Goal: Check status: Check status

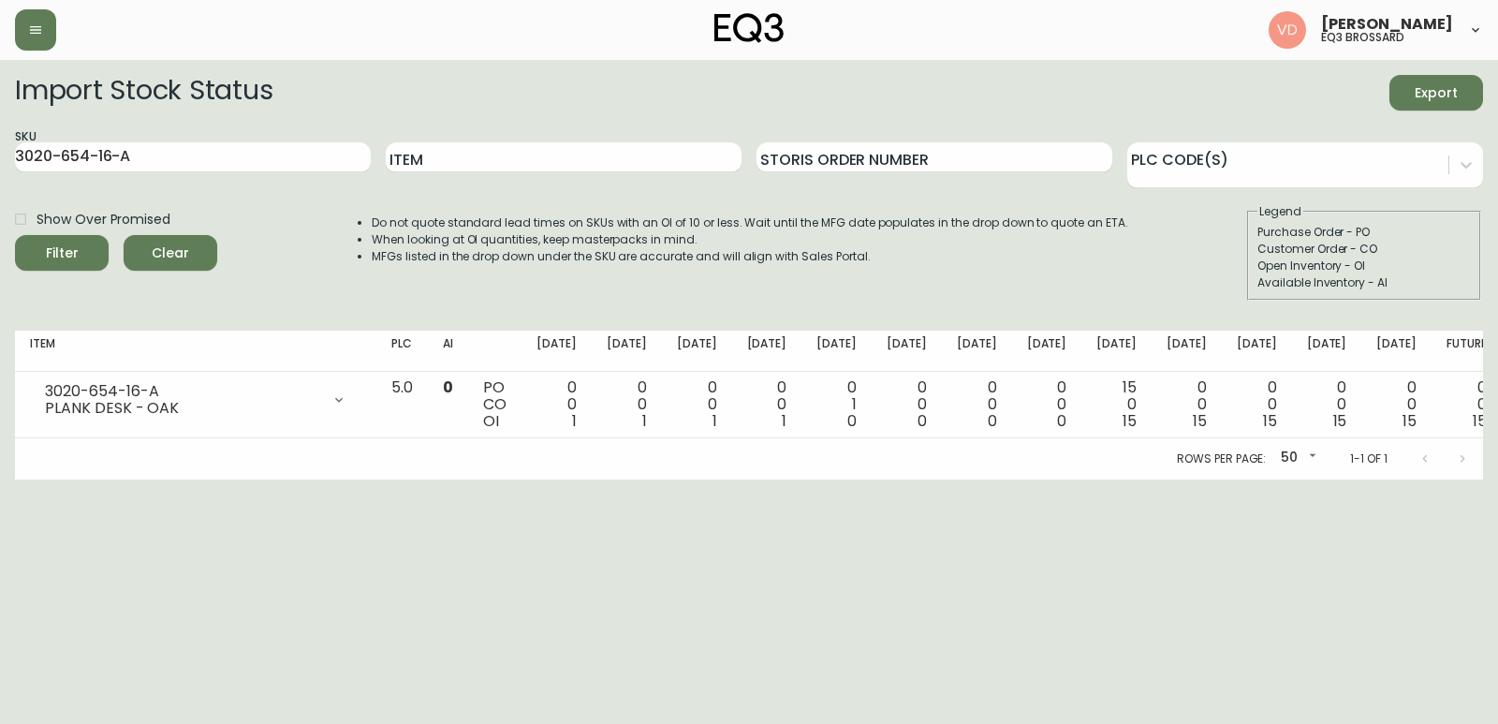
click at [331, 458] on div "Rows per page: 50 50 1-1 of 1" at bounding box center [749, 458] width 1468 height 41
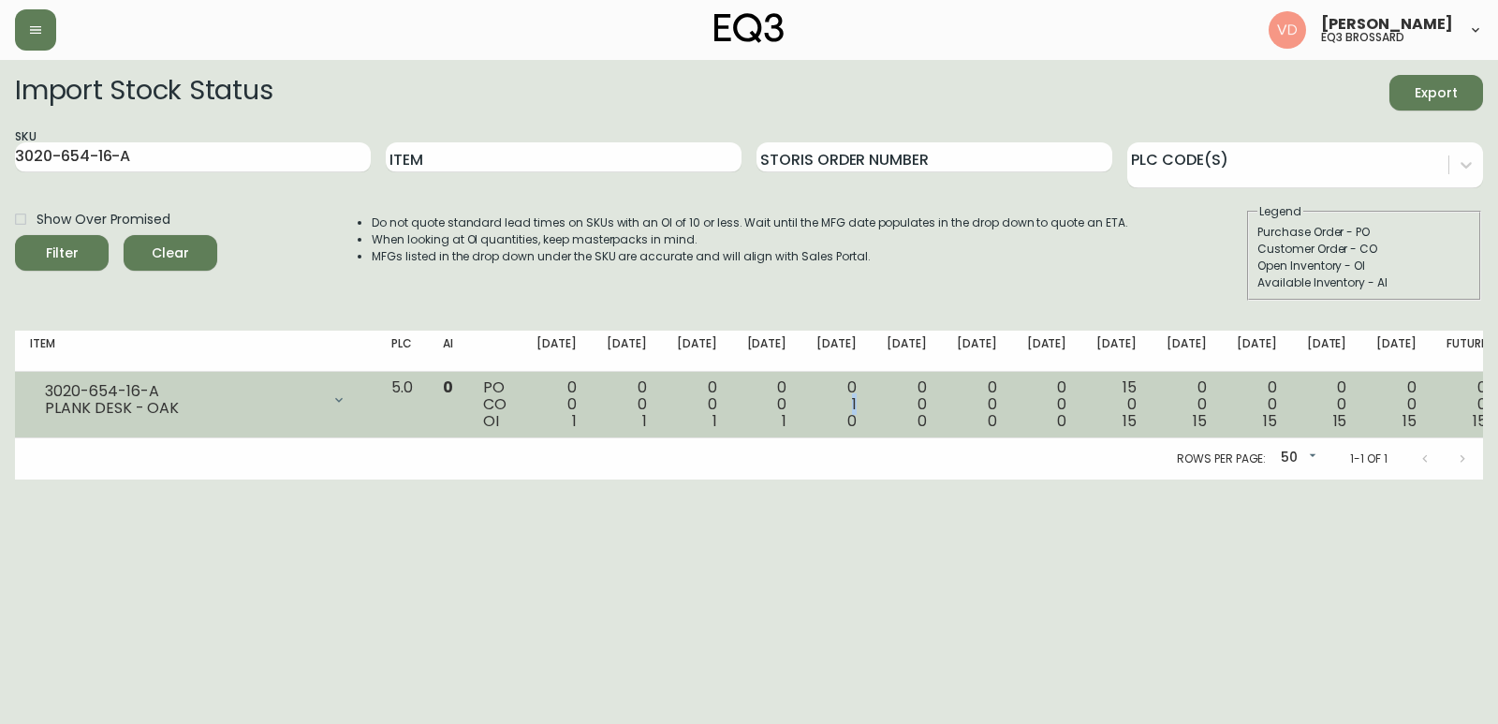
click at [857, 405] on div "0 1 0" at bounding box center [837, 404] width 40 height 51
click at [872, 407] on td "0 1 0" at bounding box center [837, 405] width 70 height 66
click at [857, 399] on div "0 1 0" at bounding box center [837, 404] width 40 height 51
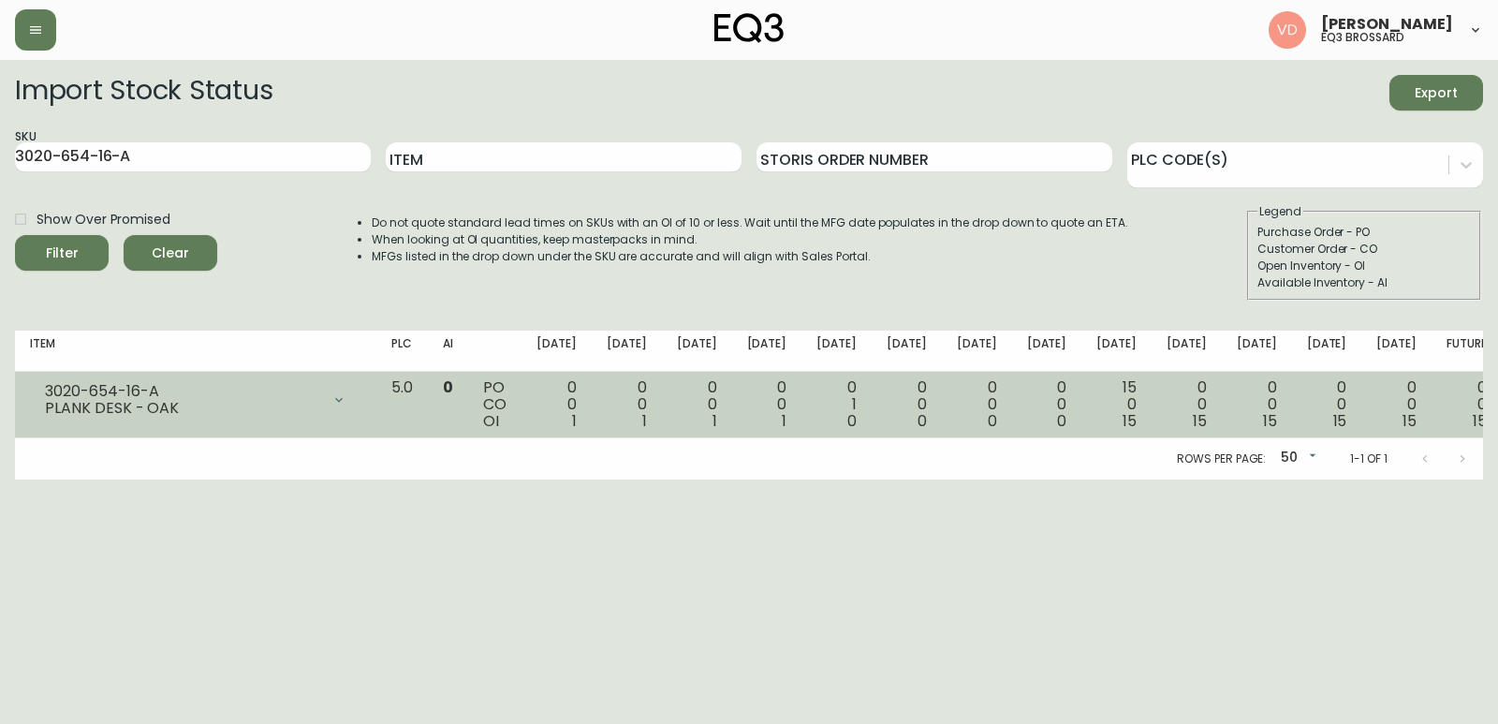
click at [857, 400] on div "0 1 0" at bounding box center [837, 404] width 40 height 51
click at [857, 402] on div "0 1 0" at bounding box center [837, 404] width 40 height 51
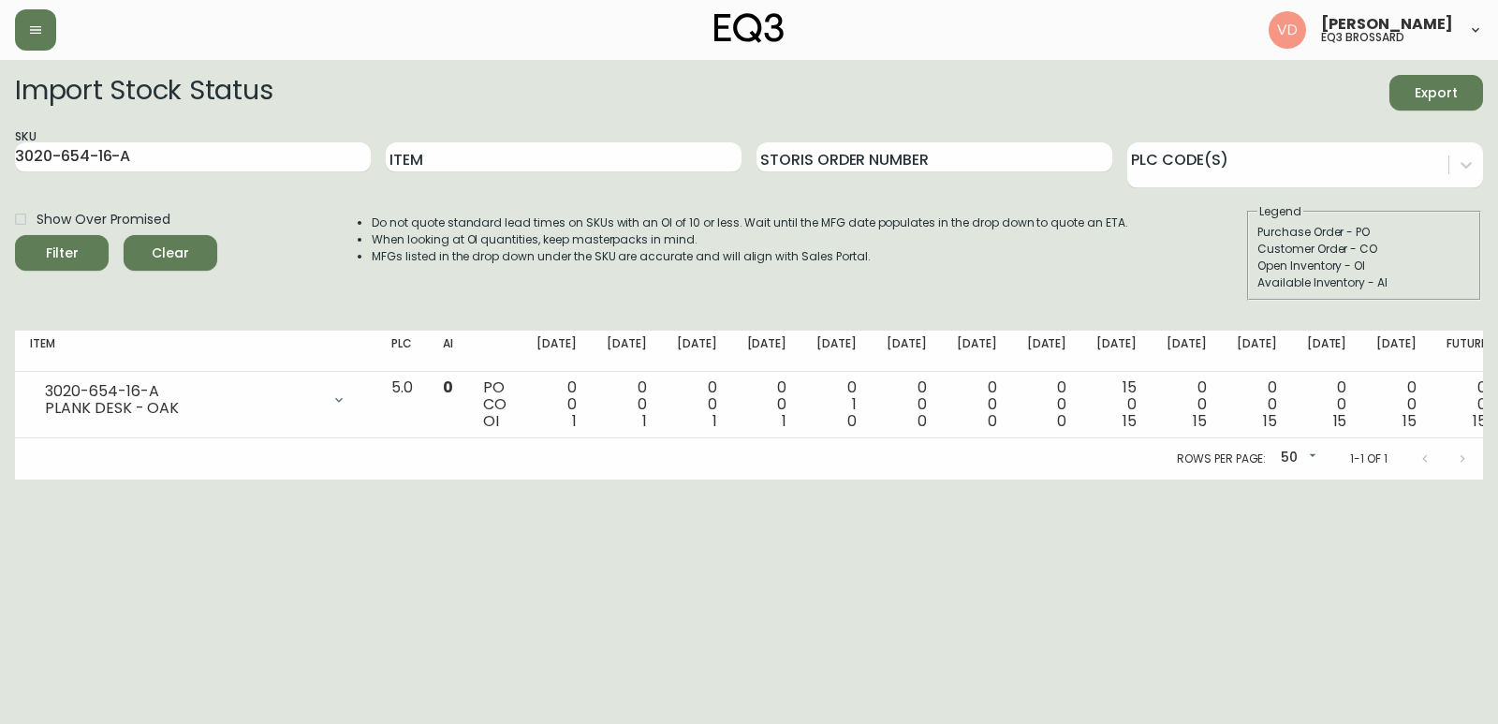
click at [872, 479] on html "[PERSON_NAME] eq3 [PERSON_NAME] Import Stock Status Export SKU 3020-654-16-A It…" at bounding box center [749, 239] width 1498 height 479
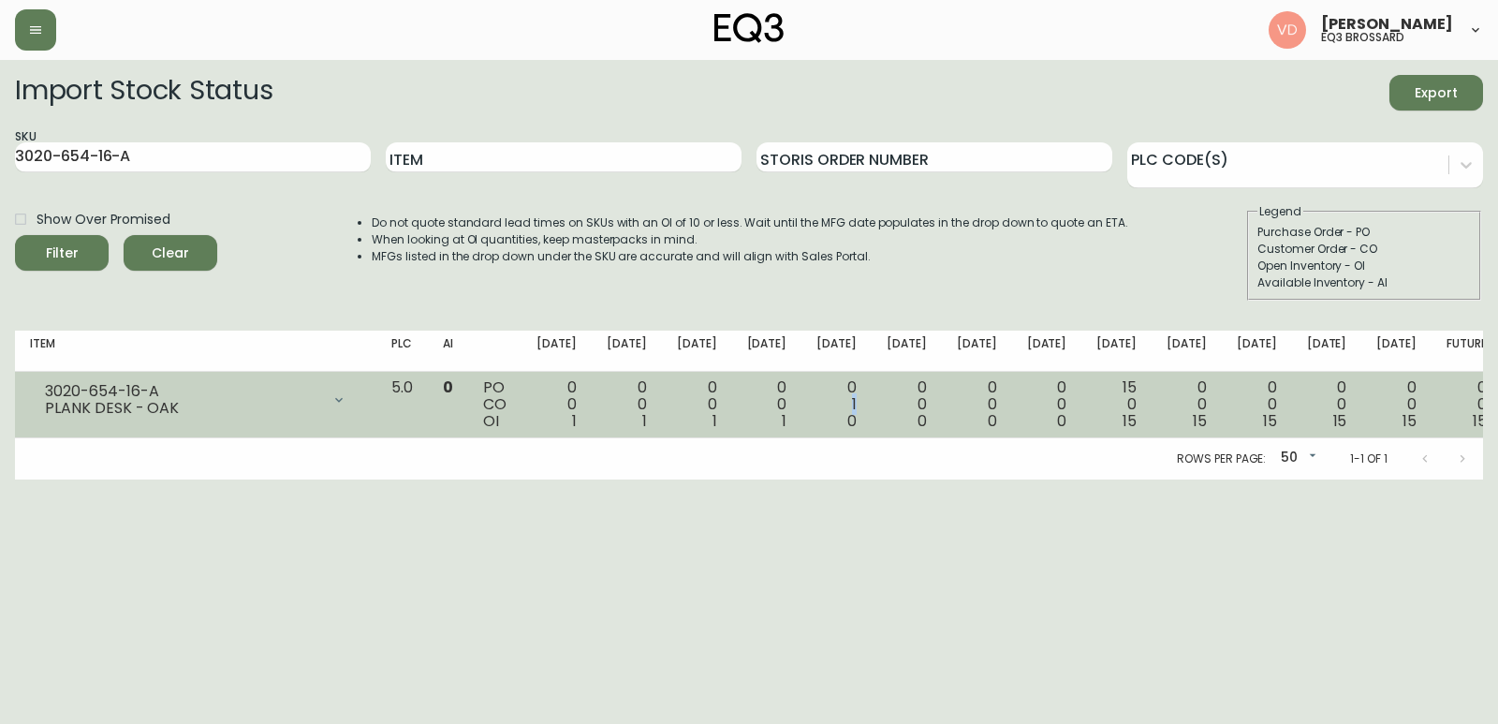
drag, startPoint x: 883, startPoint y: 403, endPoint x: 899, endPoint y: 403, distance: 15.9
click at [872, 403] on td "0 1 0" at bounding box center [837, 405] width 70 height 66
click at [872, 429] on td "0 1 0" at bounding box center [837, 405] width 70 height 66
click at [857, 403] on div "0 1 0" at bounding box center [837, 404] width 40 height 51
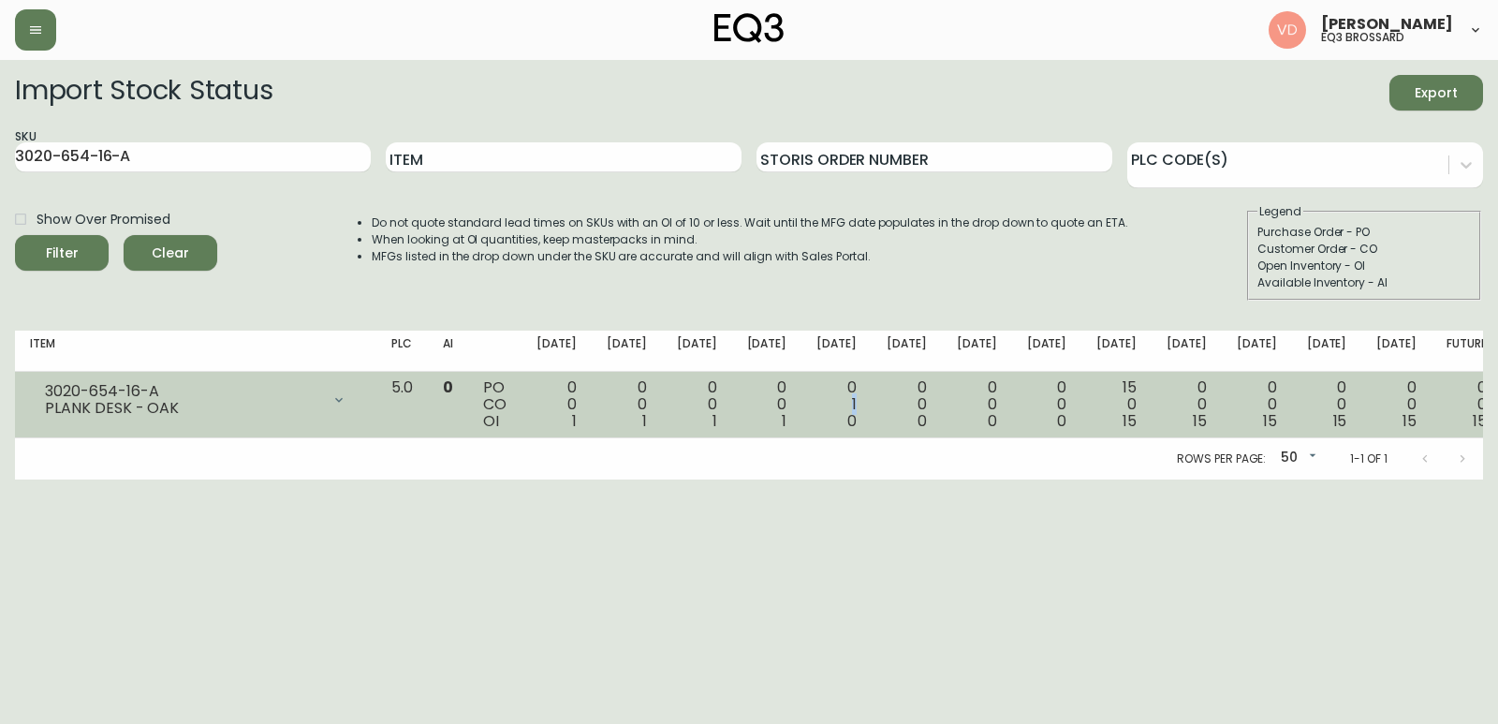
click at [857, 403] on div "0 1 0" at bounding box center [837, 404] width 40 height 51
click at [1124, 415] on div "15 0 15" at bounding box center [1117, 404] width 40 height 51
click at [1144, 419] on td "15 0 15" at bounding box center [1117, 405] width 70 height 66
click at [1137, 419] on span "15" at bounding box center [1130, 421] width 14 height 22
drag, startPoint x: 1134, startPoint y: 422, endPoint x: 1117, endPoint y: 427, distance: 17.5
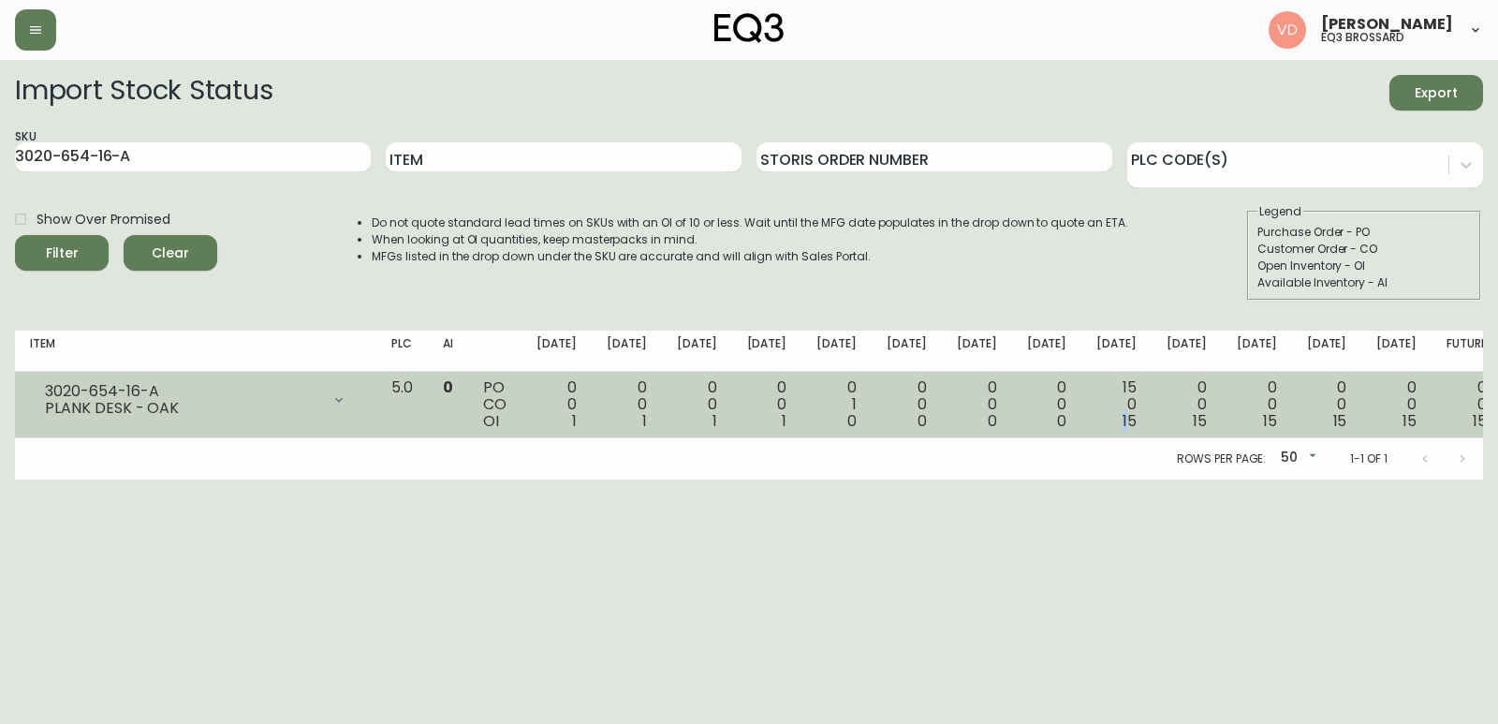
click at [1114, 429] on div "15 0 15" at bounding box center [1117, 404] width 40 height 51
click at [1145, 415] on td "15 0 15" at bounding box center [1117, 405] width 70 height 66
drag, startPoint x: 1145, startPoint y: 417, endPoint x: 1097, endPoint y: 420, distance: 48.8
click at [1097, 420] on td "15 0 15" at bounding box center [1117, 405] width 70 height 66
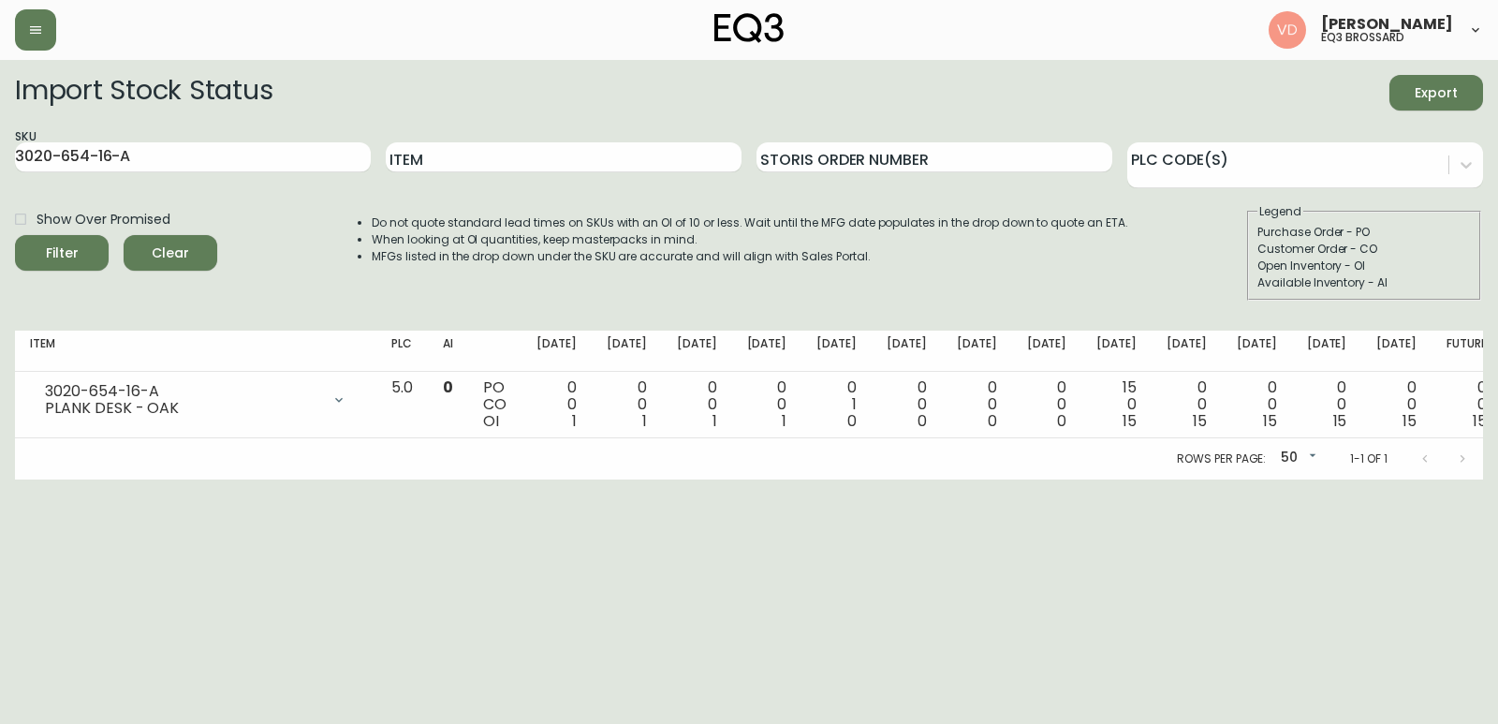
click at [1034, 465] on div "Rows per page: 50 50 1-1 of 1" at bounding box center [749, 458] width 1468 height 41
click at [735, 461] on div "Rows per page: 50 50 1-1 of 1" at bounding box center [749, 458] width 1468 height 41
